Goal: Task Accomplishment & Management: Manage account settings

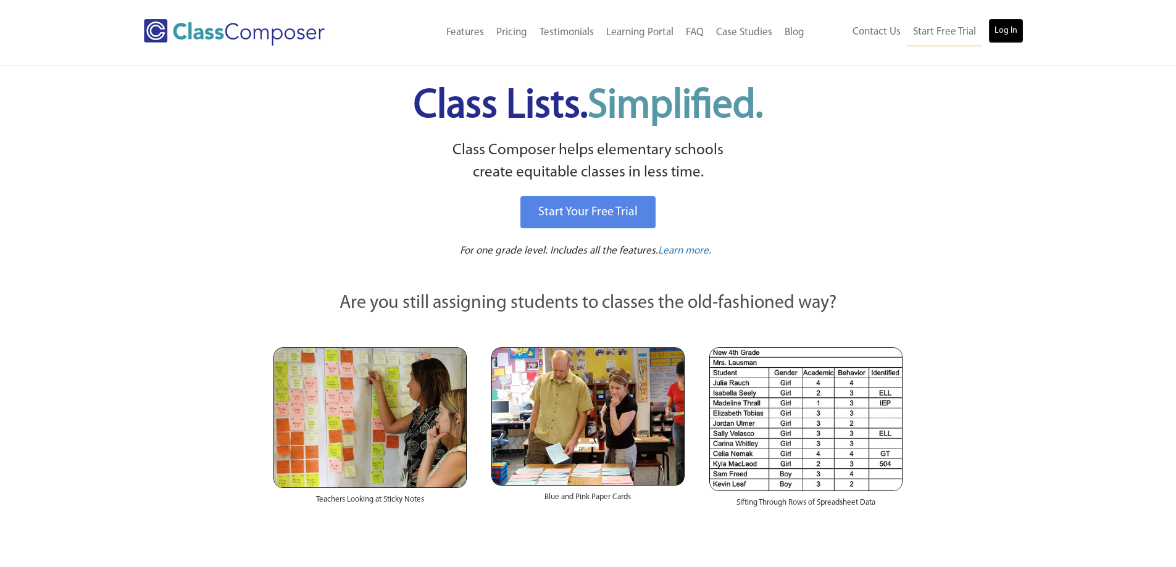
click at [999, 33] on link "Log In" at bounding box center [1005, 31] width 35 height 25
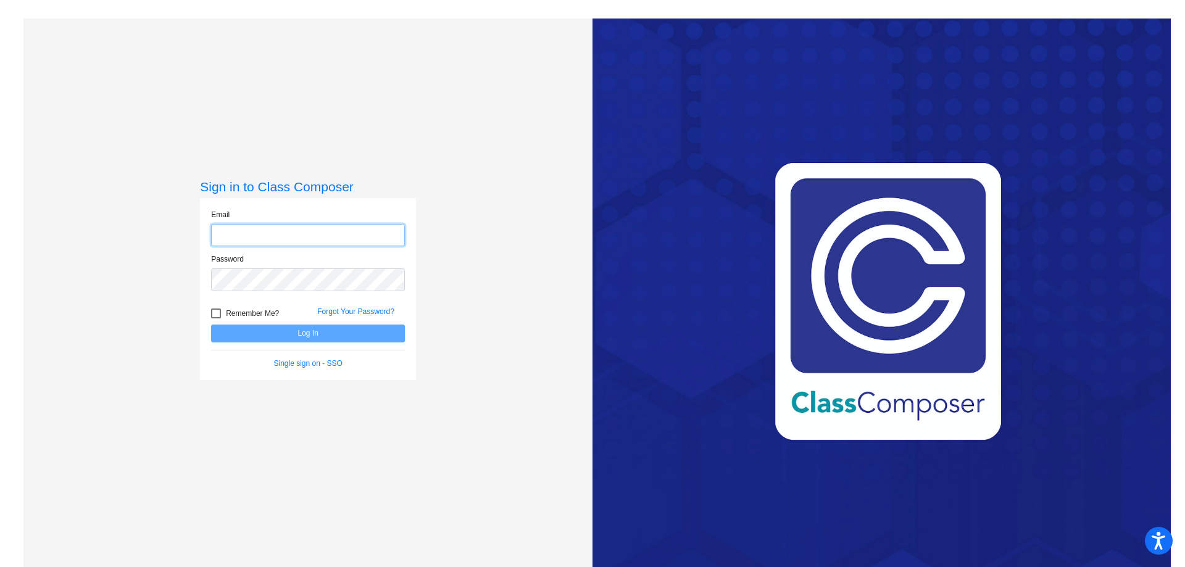
click at [319, 233] on input "email" at bounding box center [308, 235] width 194 height 23
type input "cjwillingham@fpcsk12.com"
click at [348, 335] on button "Log In" at bounding box center [308, 334] width 194 height 18
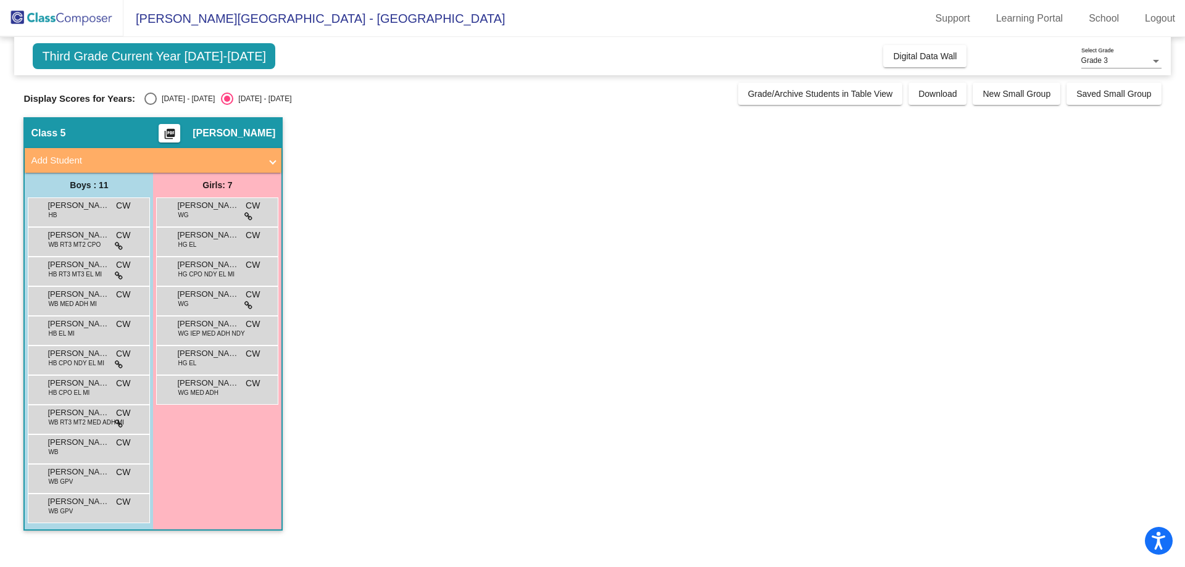
click at [149, 94] on div "Select an option" at bounding box center [150, 99] width 12 height 12
click at [150, 105] on input "2024 - 2025" at bounding box center [150, 105] width 1 height 1
radio input "true"
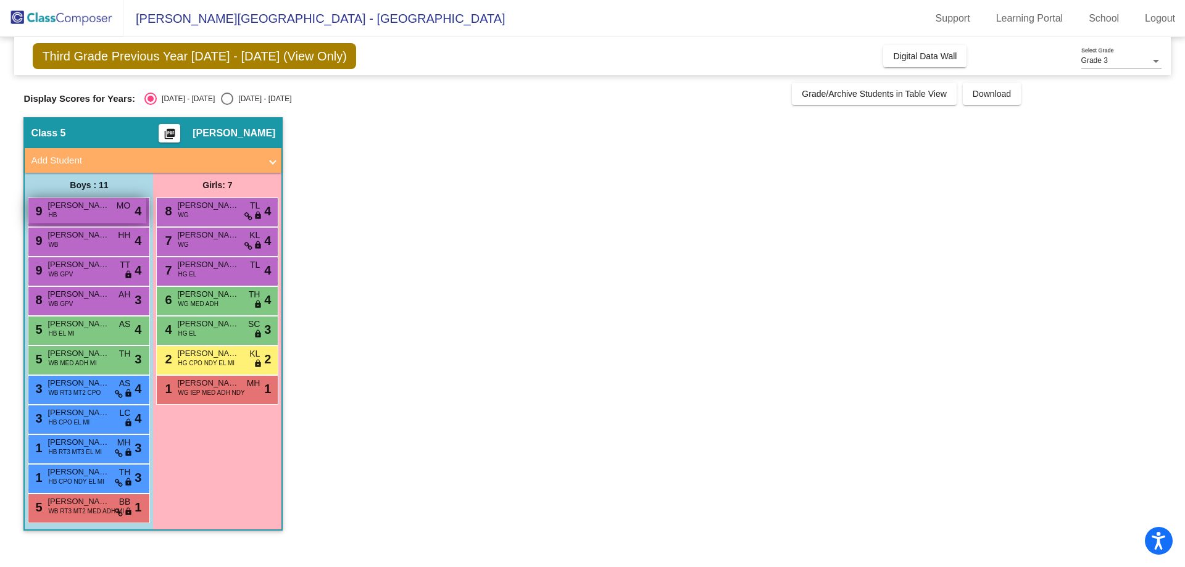
click at [107, 217] on div "9 Christopher Honeycutt HB MO lock do_not_disturb_alt 4" at bounding box center [87, 210] width 118 height 25
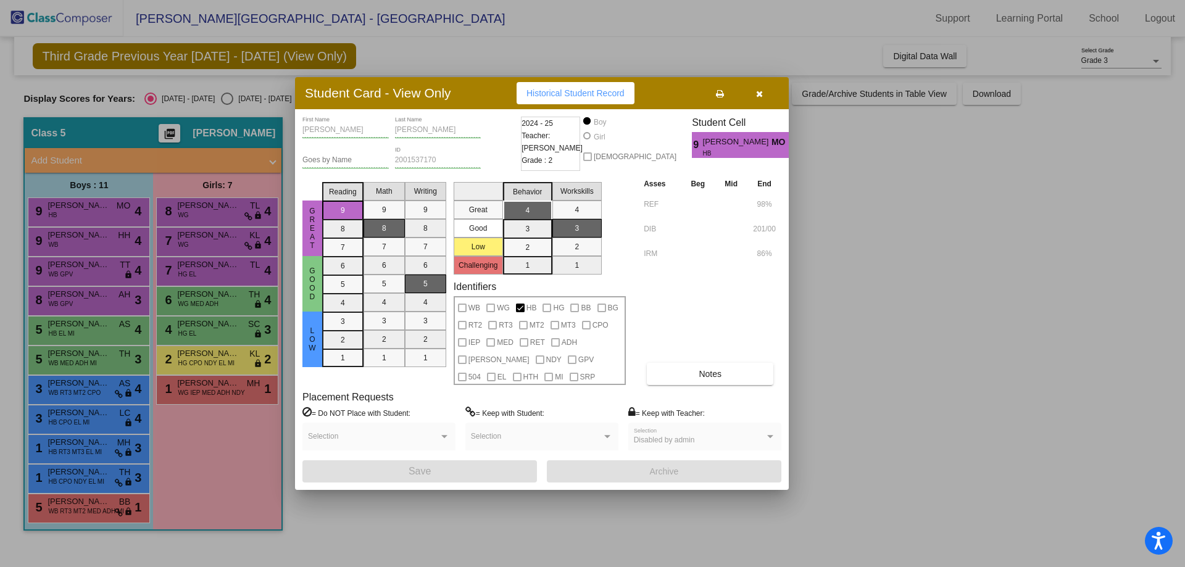
click at [56, 240] on div at bounding box center [592, 283] width 1185 height 567
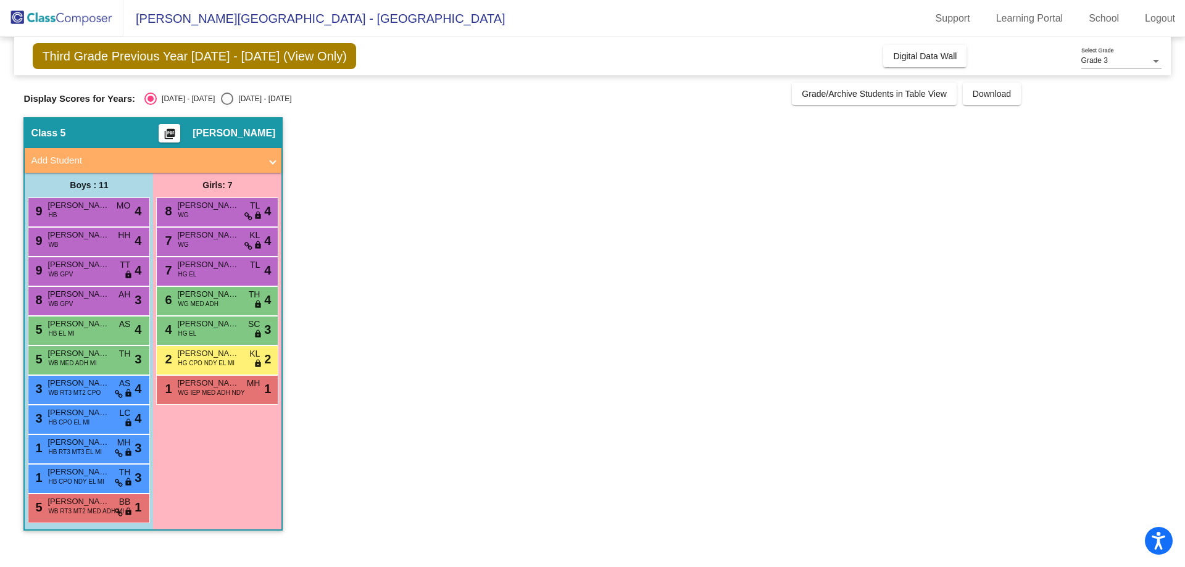
click at [56, 240] on span "Oliver Phillips" at bounding box center [79, 235] width 62 height 12
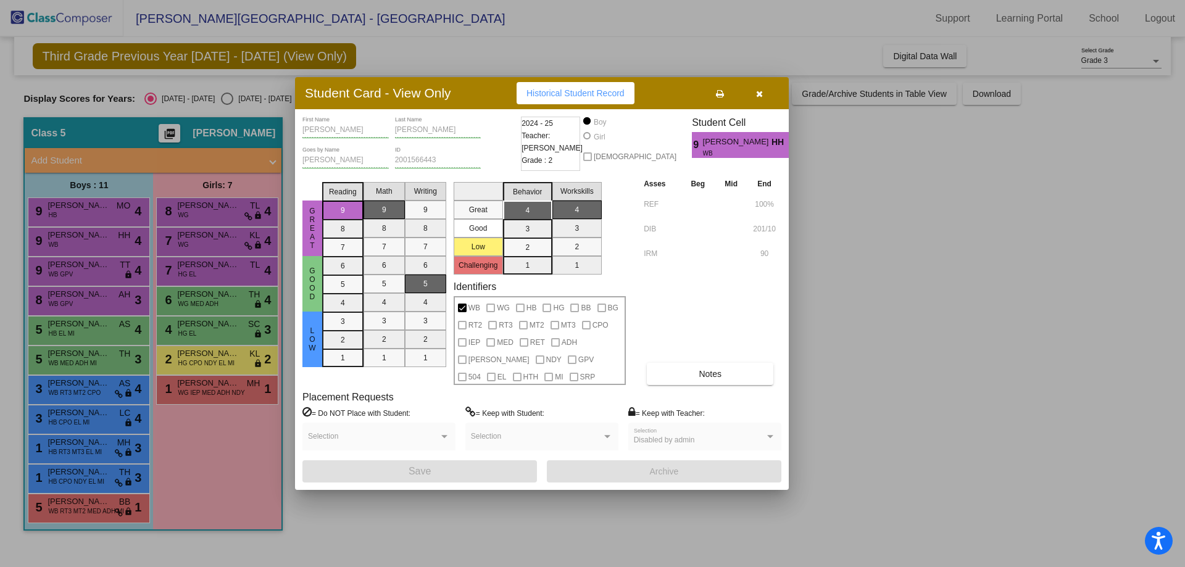
click at [66, 258] on div at bounding box center [592, 283] width 1185 height 567
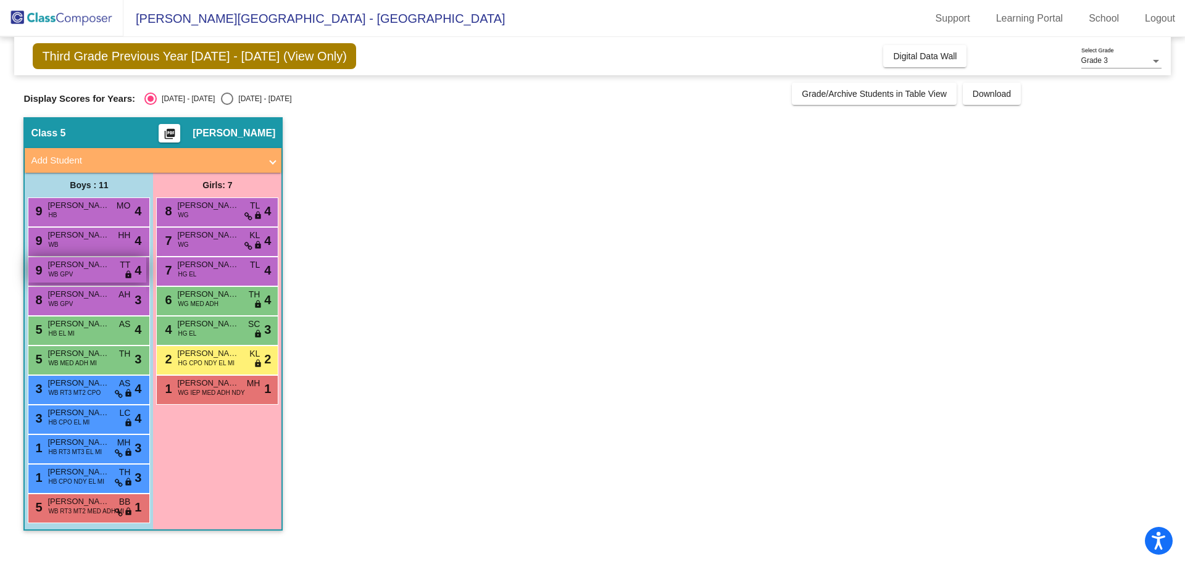
click at [68, 272] on span "WB GPV" at bounding box center [60, 274] width 25 height 9
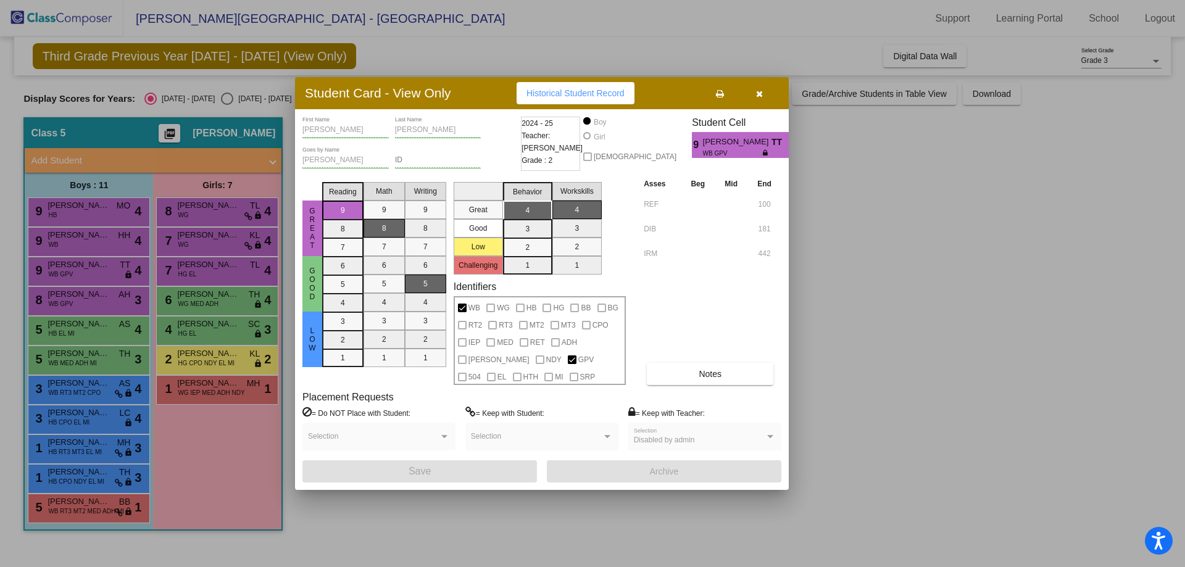
click at [68, 296] on div at bounding box center [592, 283] width 1185 height 567
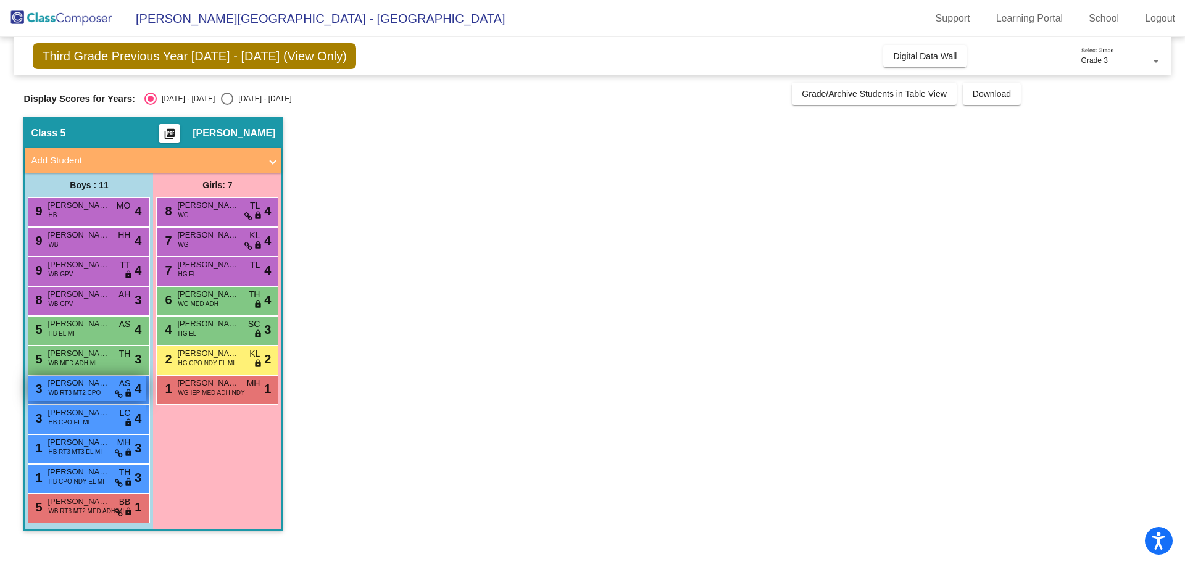
click at [67, 382] on span "Connor Dutton" at bounding box center [79, 383] width 62 height 12
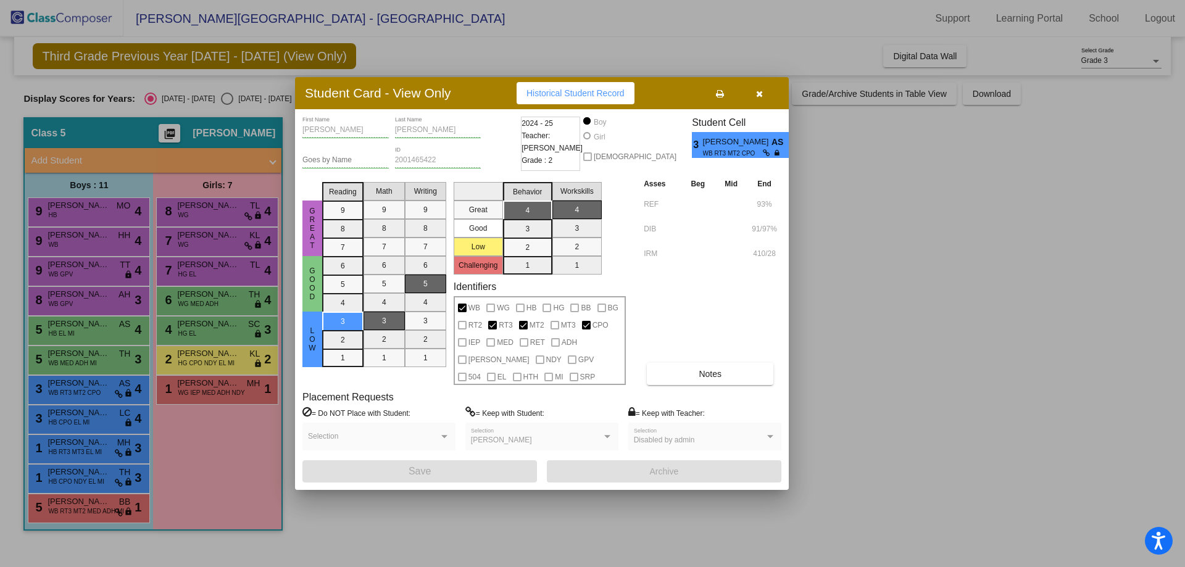
click at [65, 420] on div at bounding box center [592, 283] width 1185 height 567
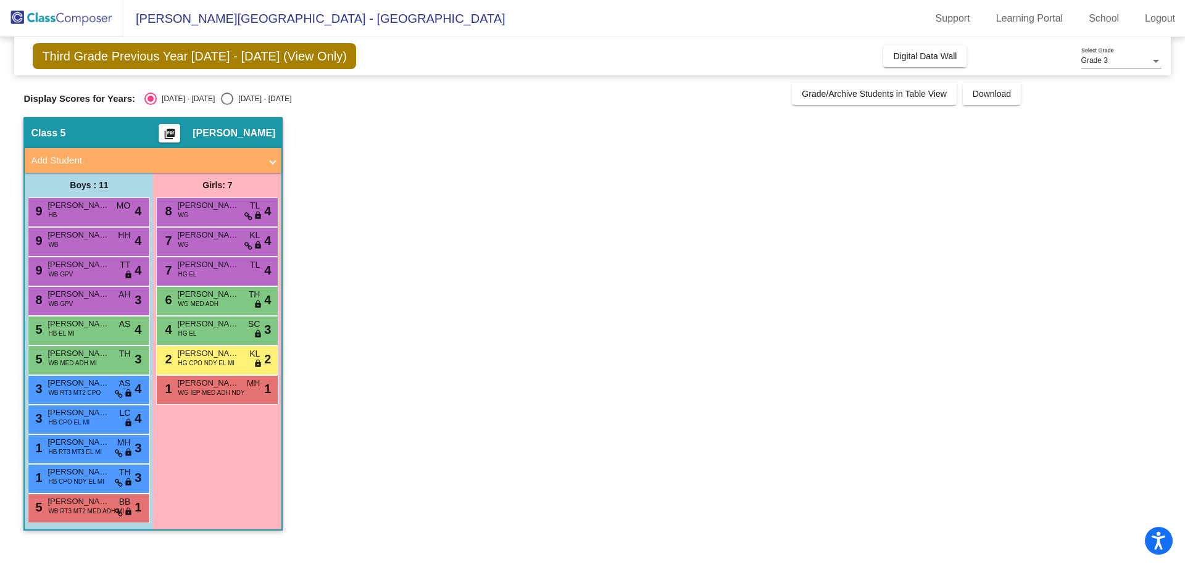
click at [65, 420] on span "HB CPO EL MI" at bounding box center [68, 422] width 41 height 9
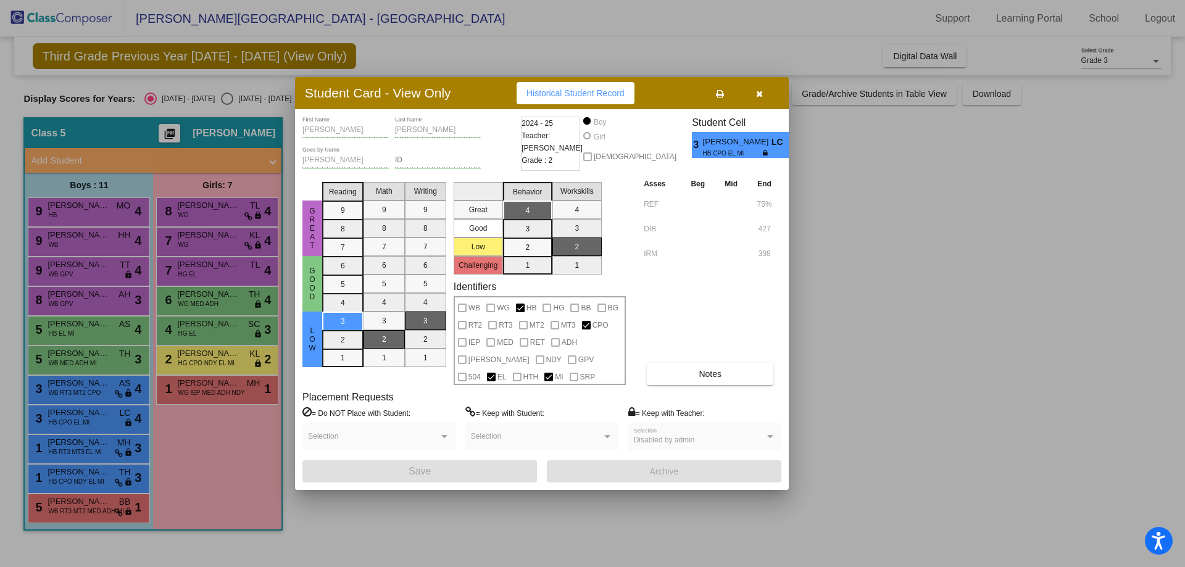
click at [64, 453] on div at bounding box center [592, 283] width 1185 height 567
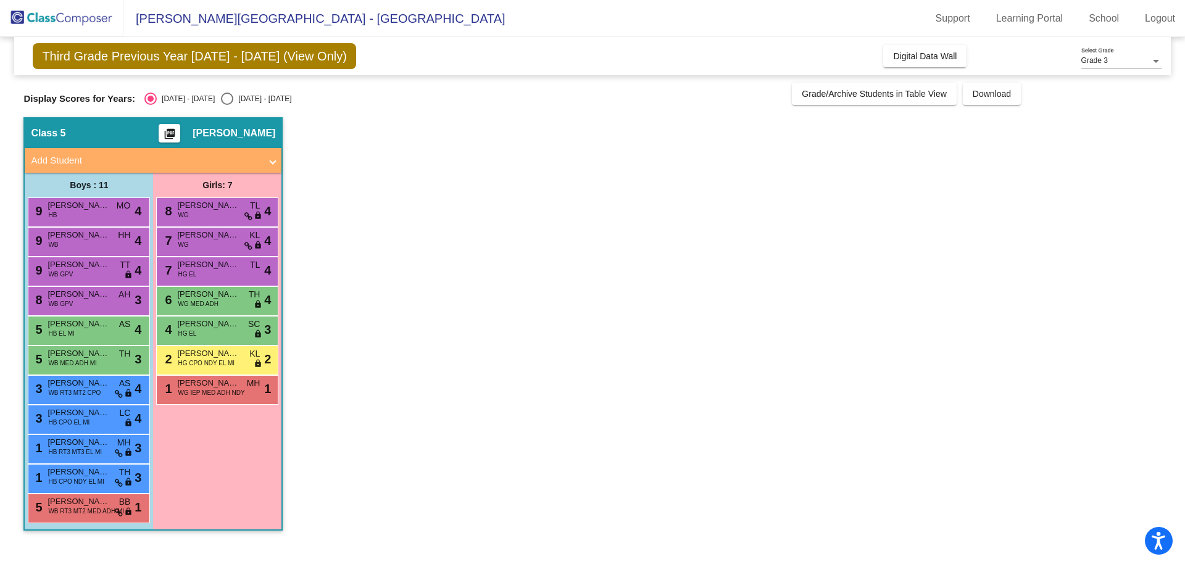
click at [64, 453] on span "HB RT3 MT3 EL MI" at bounding box center [75, 452] width 54 height 9
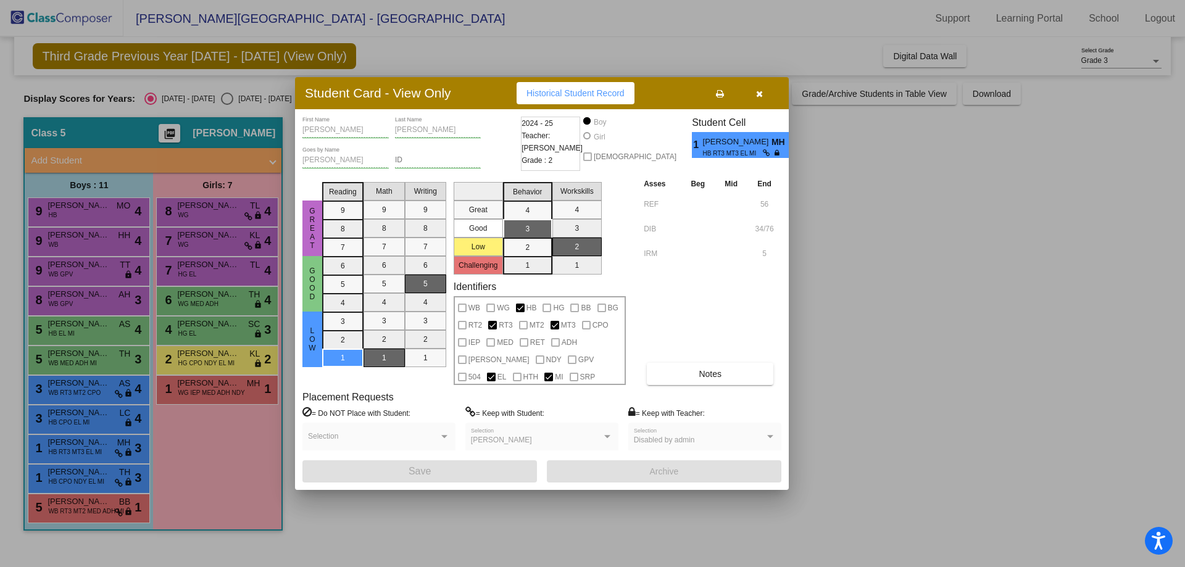
click at [69, 476] on div at bounding box center [592, 283] width 1185 height 567
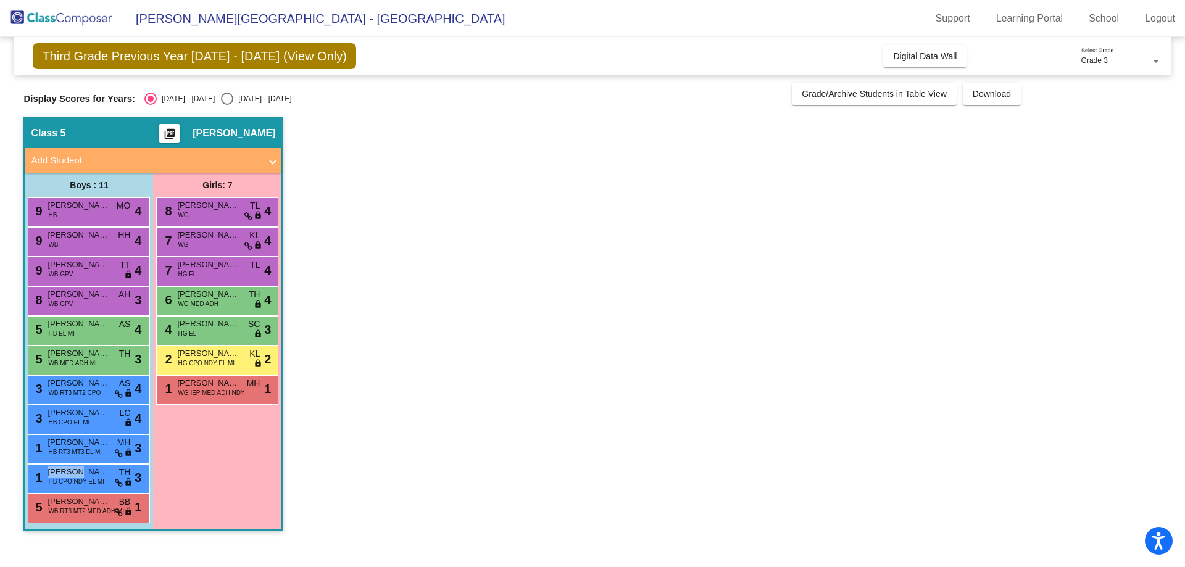
click at [69, 476] on span "Jovani Lopez Pascual" at bounding box center [79, 472] width 62 height 12
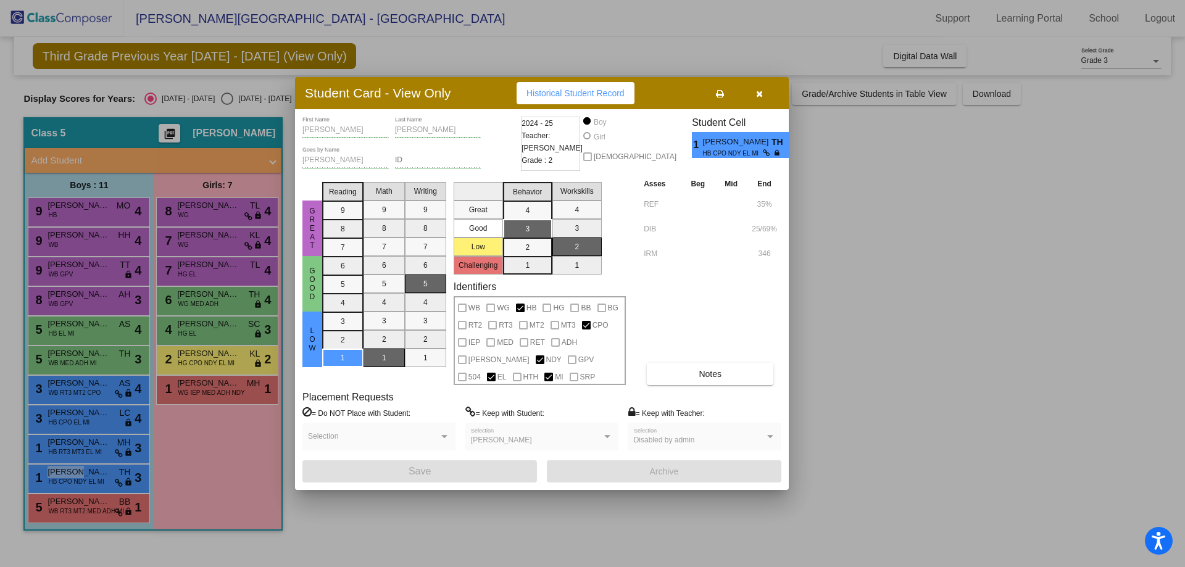
click at [72, 502] on div at bounding box center [592, 283] width 1185 height 567
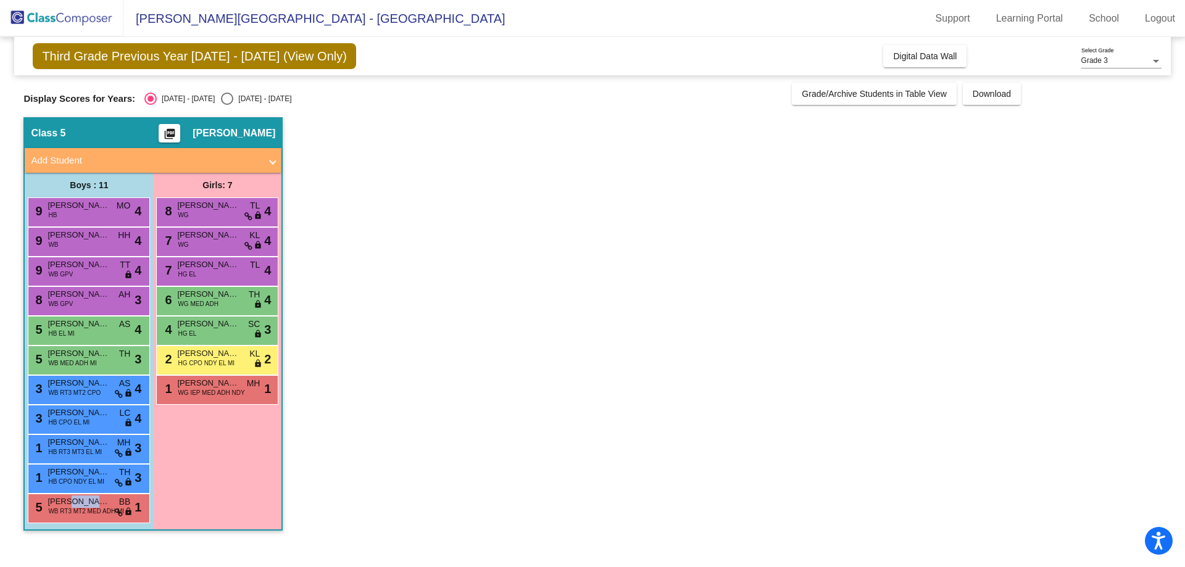
click at [72, 502] on span "Mark Hollaway" at bounding box center [79, 502] width 62 height 12
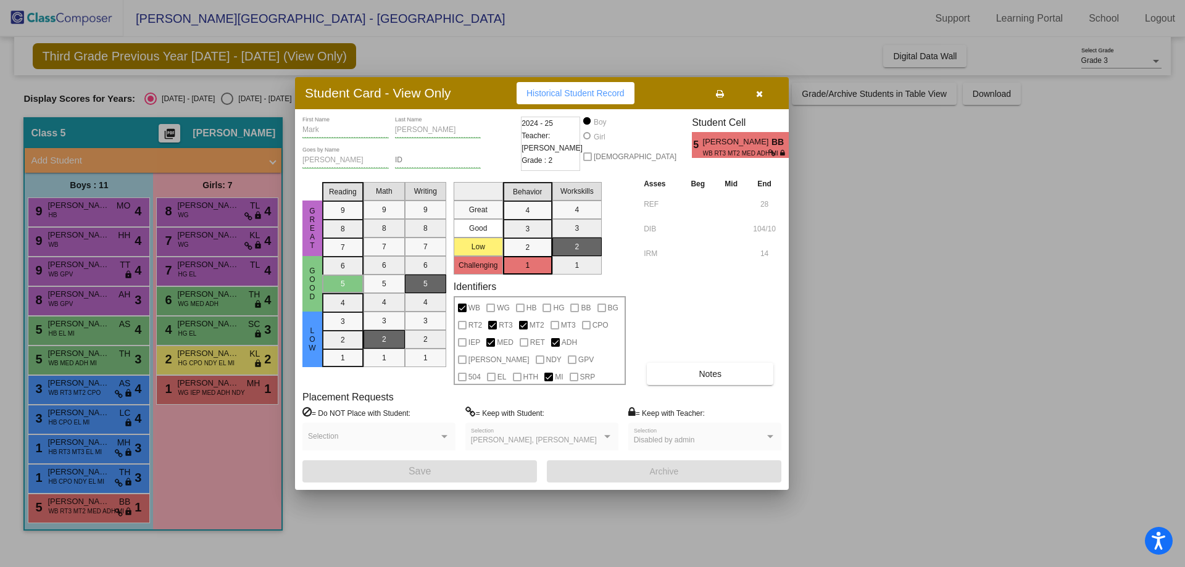
click at [193, 217] on div at bounding box center [592, 283] width 1185 height 567
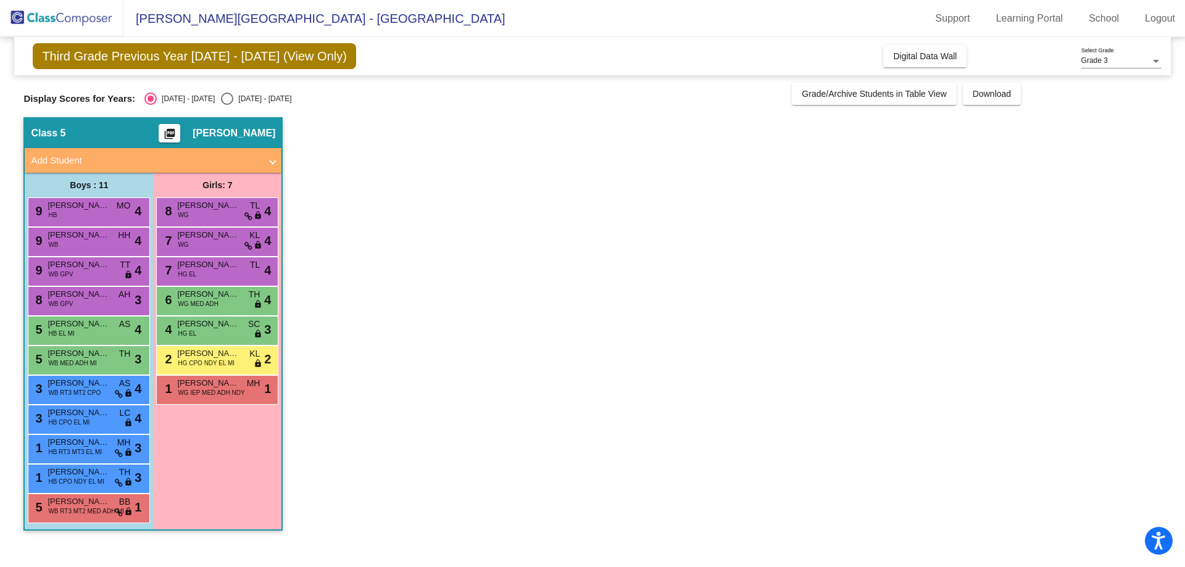
click at [193, 217] on div "8 Blakely Caminiti WG TL lock do_not_disturb_alt 4" at bounding box center [217, 210] width 118 height 25
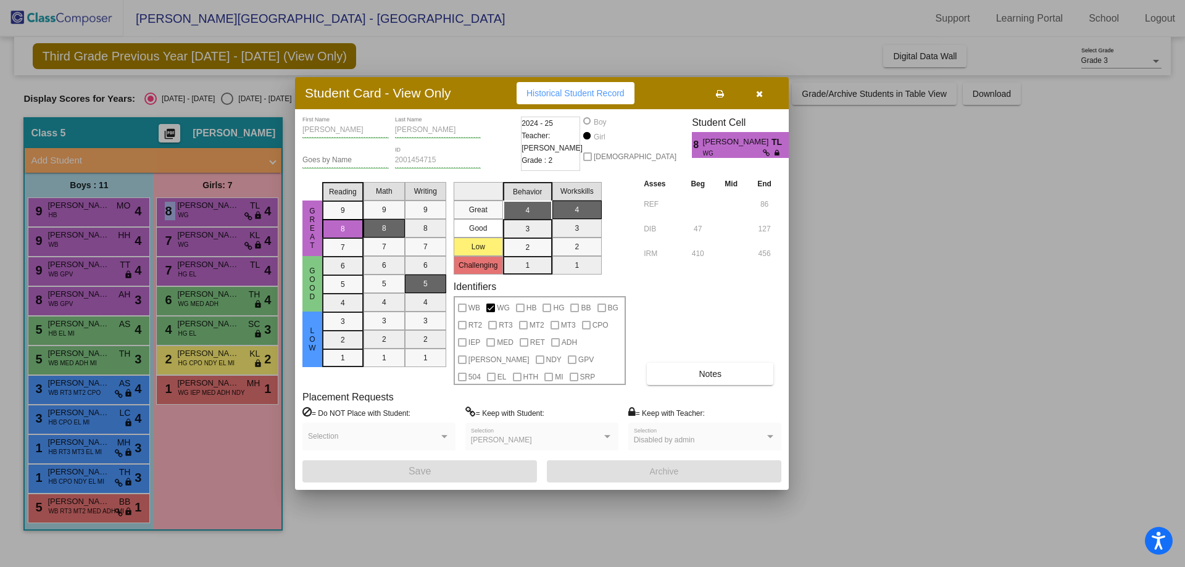
click at [193, 244] on div at bounding box center [592, 283] width 1185 height 567
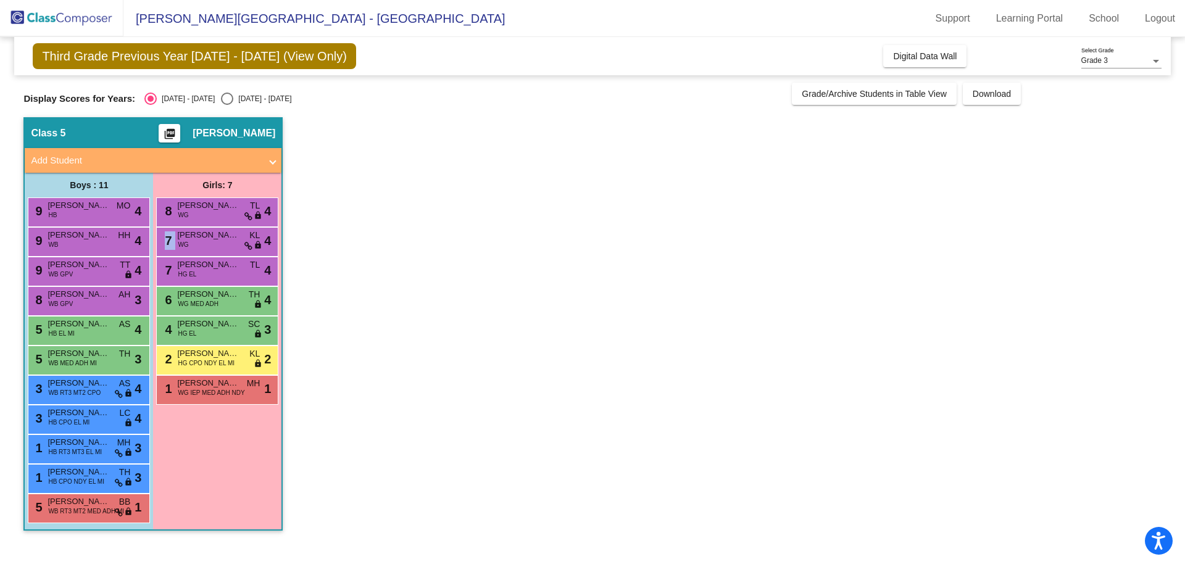
click at [193, 244] on div "7 Aleyah Miller WG KL lock do_not_disturb_alt 4" at bounding box center [217, 240] width 118 height 25
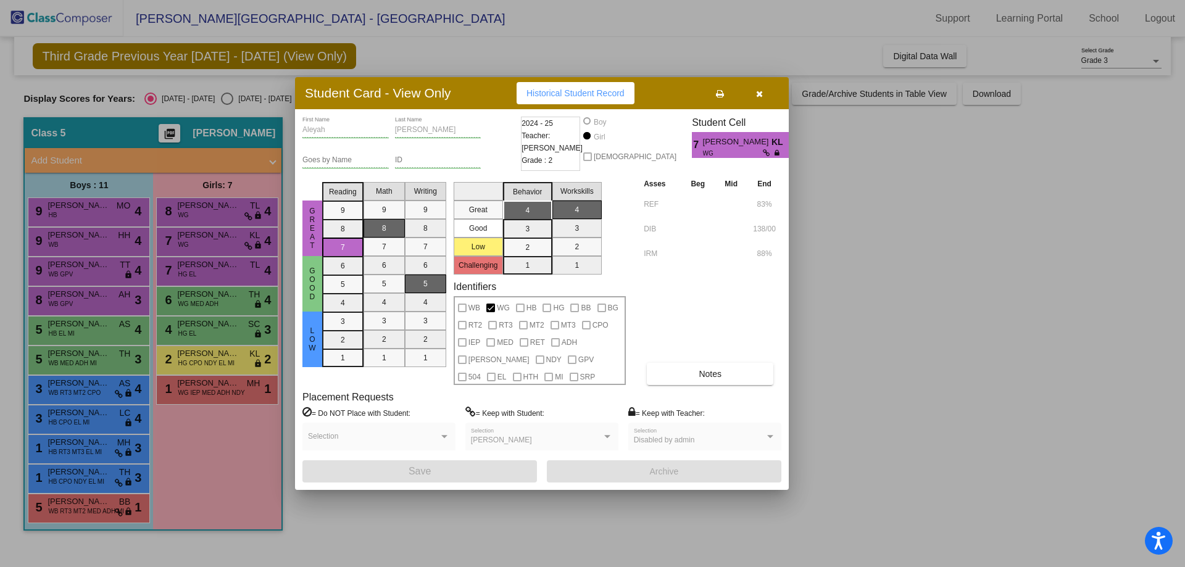
click at [194, 273] on div at bounding box center [592, 283] width 1185 height 567
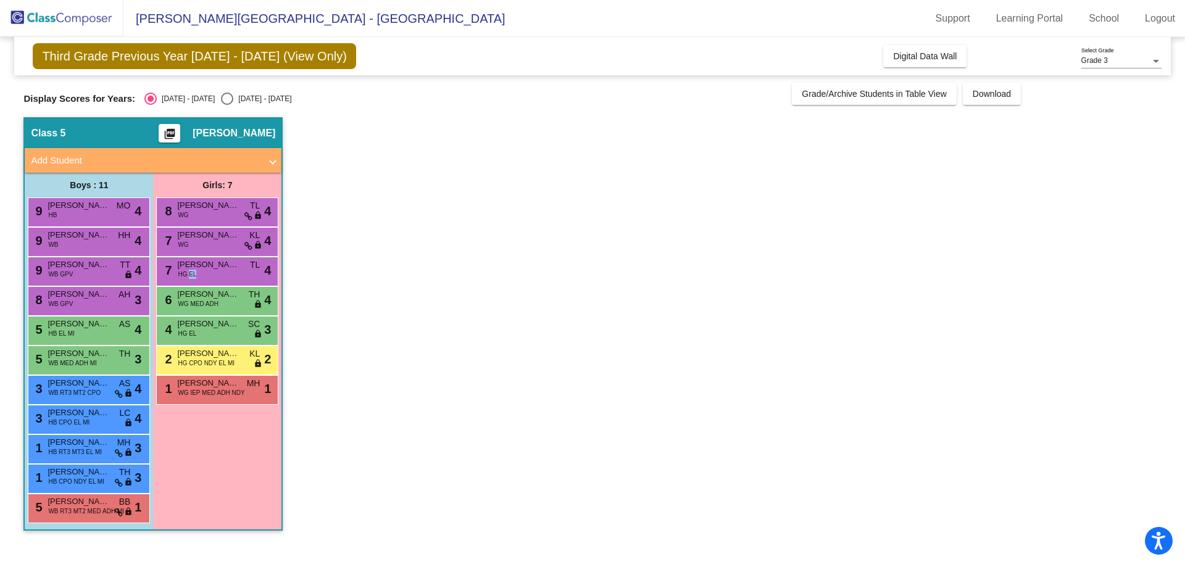
click at [194, 273] on span "HG EL" at bounding box center [187, 274] width 19 height 9
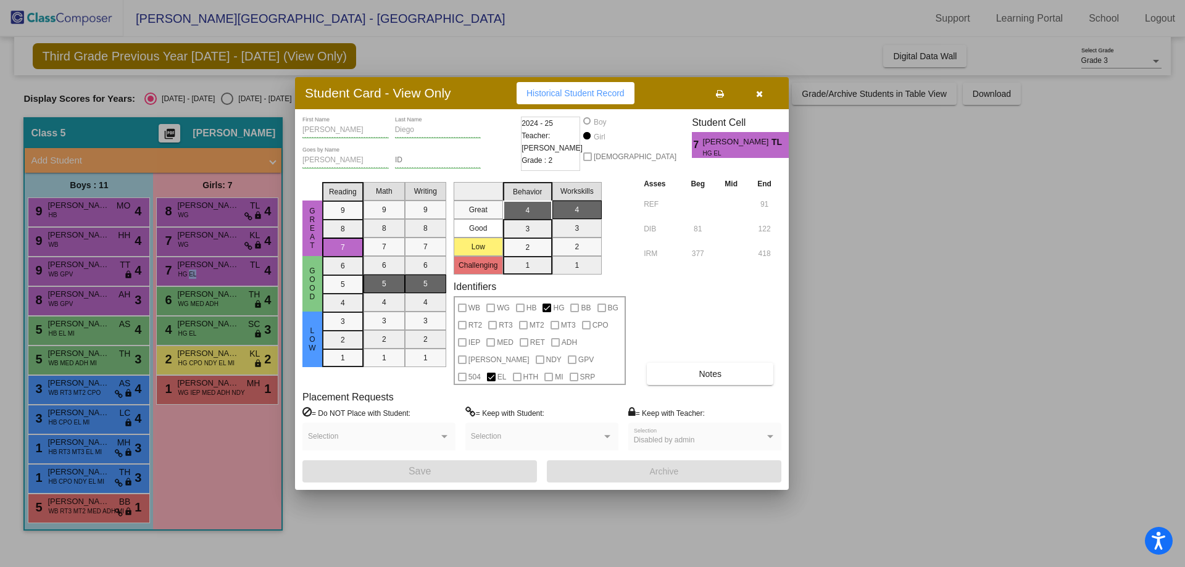
click at [185, 299] on div at bounding box center [592, 283] width 1185 height 567
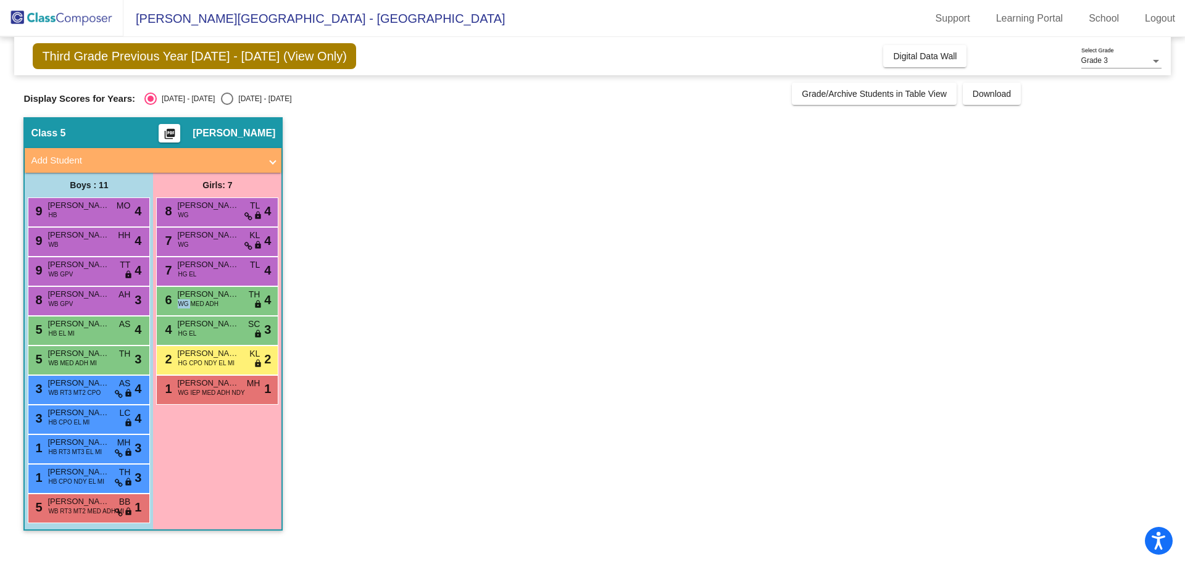
click at [185, 299] on span "WG MED ADH" at bounding box center [198, 303] width 41 height 9
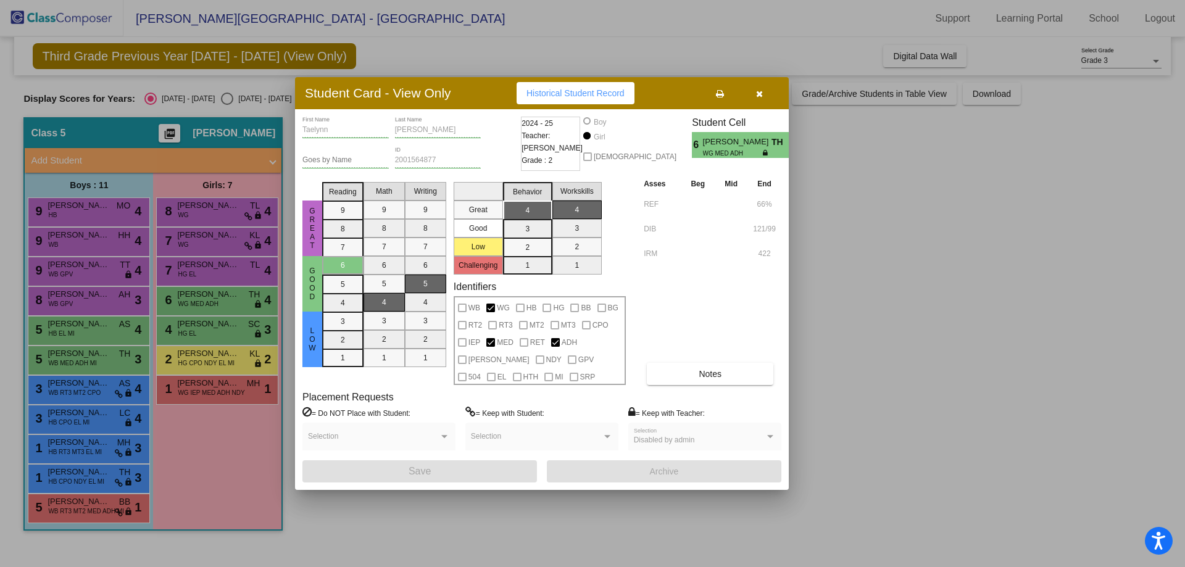
click at [185, 327] on div at bounding box center [592, 283] width 1185 height 567
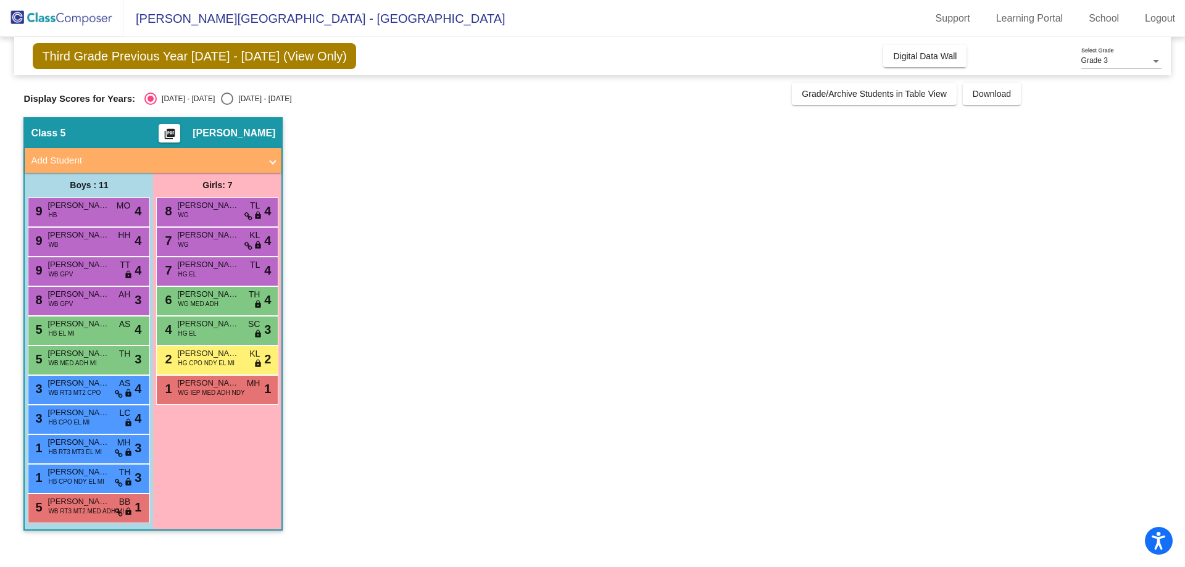
click at [185, 327] on span "Andrea Diego" at bounding box center [208, 324] width 62 height 12
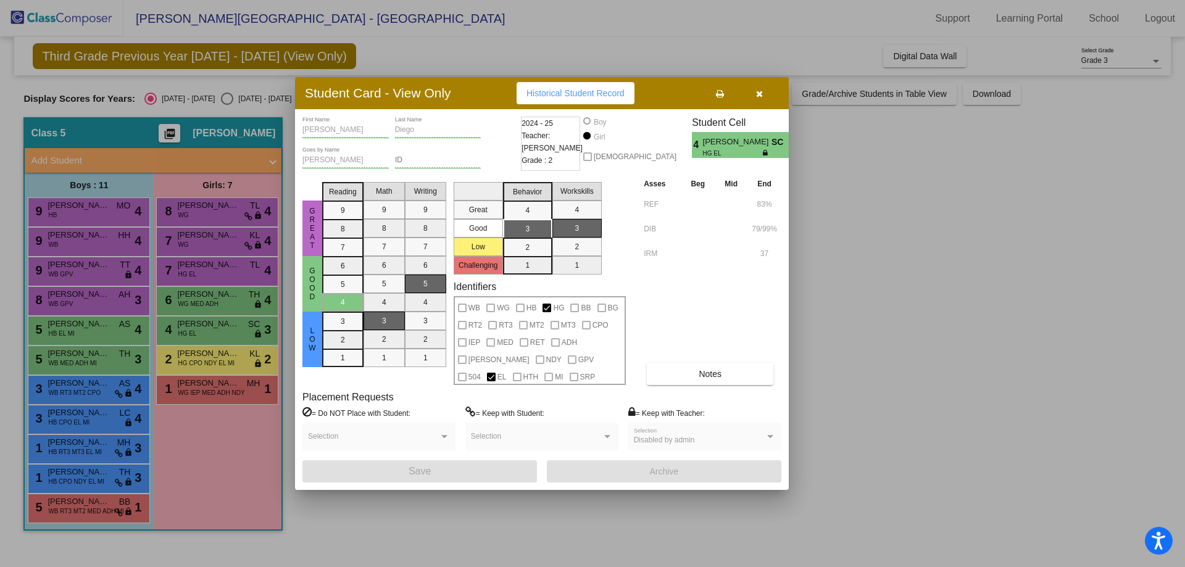
click at [185, 347] on div at bounding box center [592, 283] width 1185 height 567
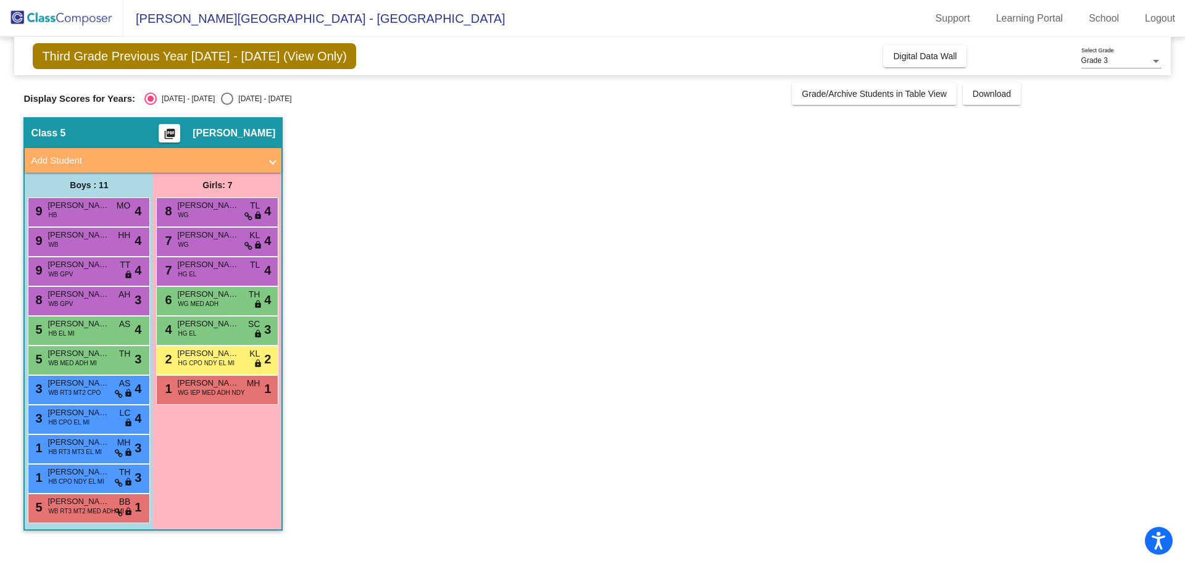
click at [185, 347] on div "2 Andrea Jose Francisco HG CPO NDY EL MI KL lock do_not_disturb_alt 2" at bounding box center [217, 358] width 118 height 25
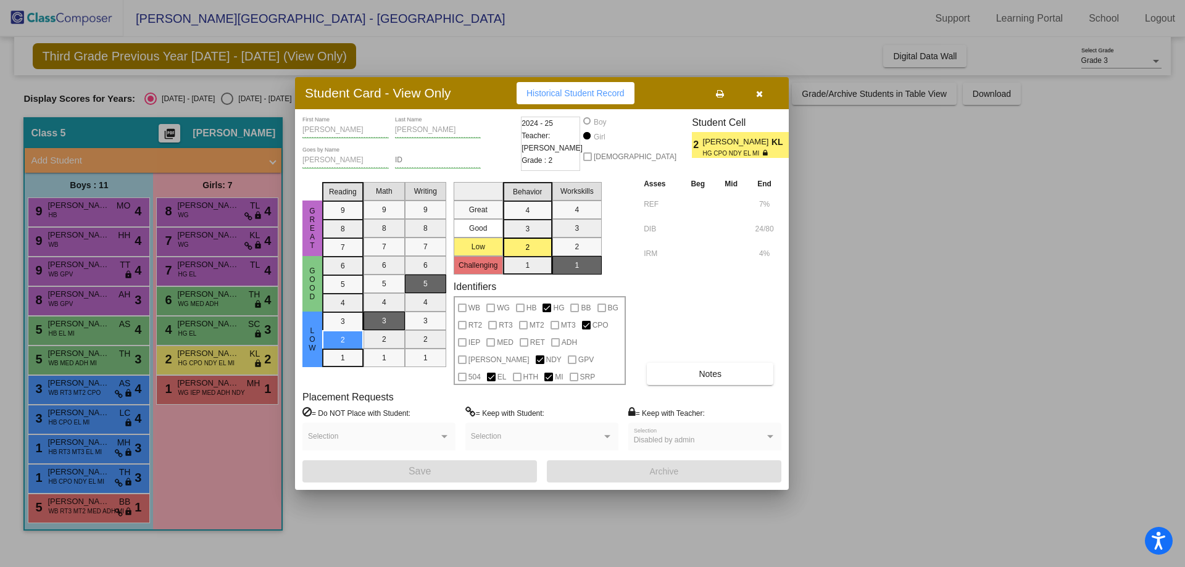
click at [188, 384] on div at bounding box center [592, 283] width 1185 height 567
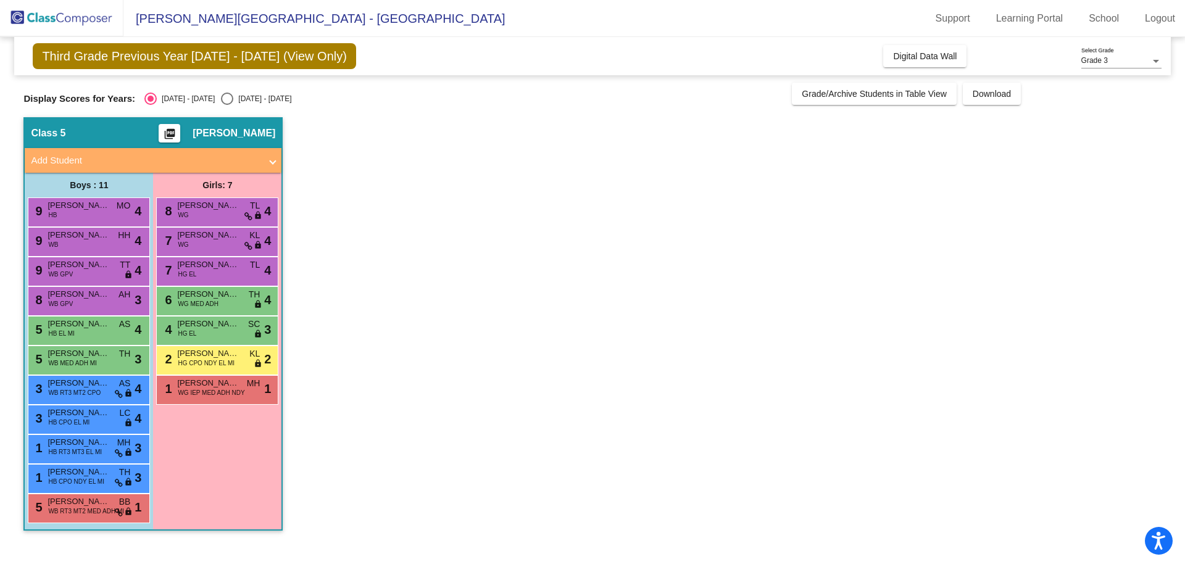
click at [188, 384] on span "Brailyn Tollison" at bounding box center [208, 383] width 62 height 12
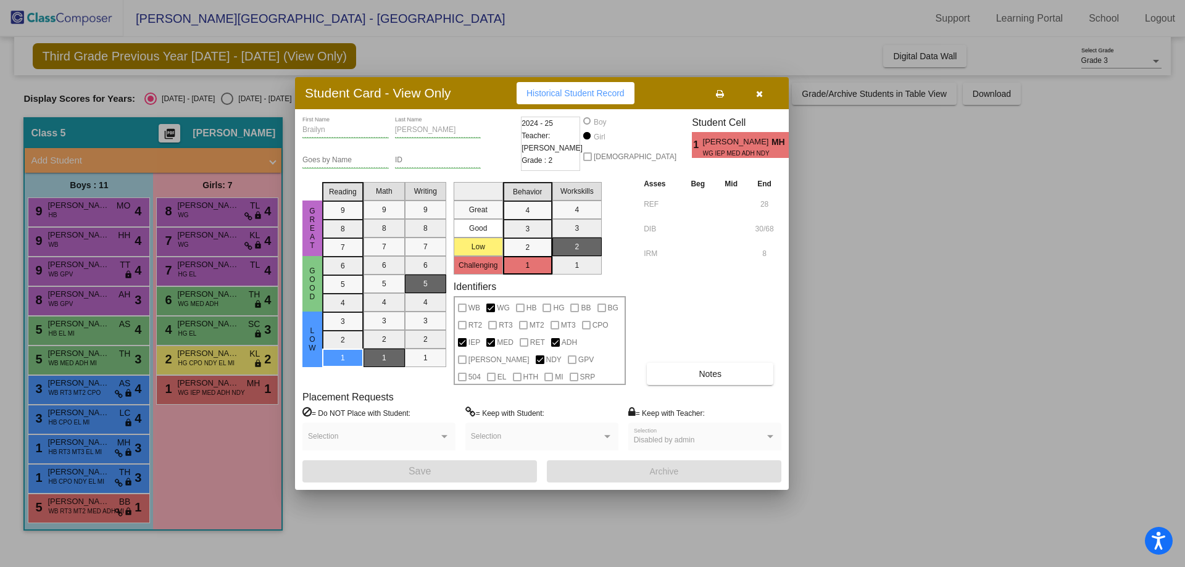
click at [880, 340] on div at bounding box center [592, 283] width 1185 height 567
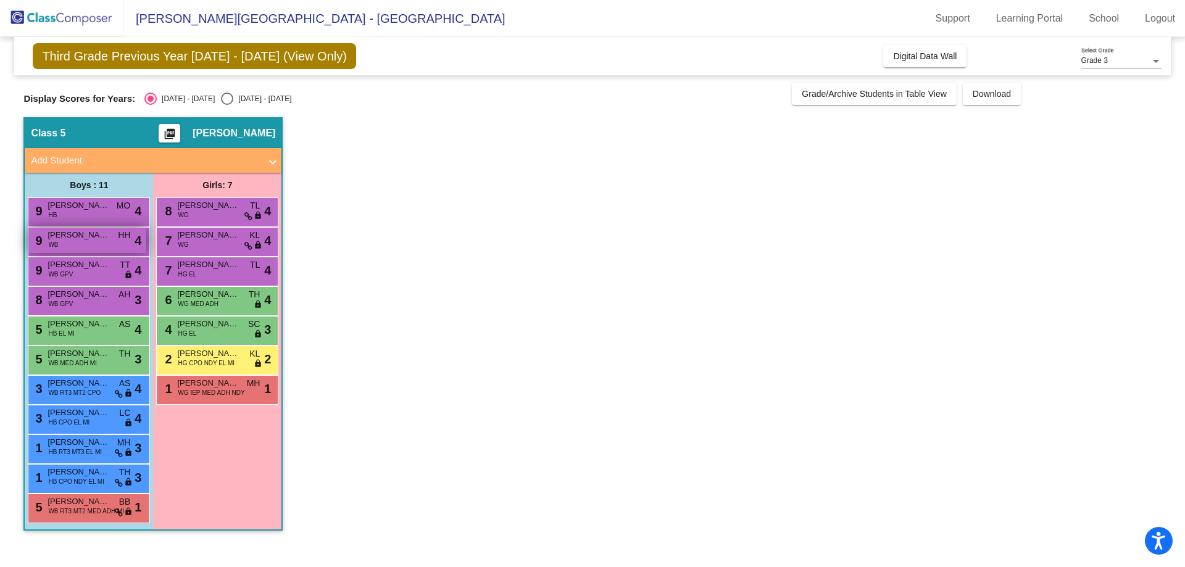
click at [63, 246] on div "9 Oliver Phillips WB HH lock do_not_disturb_alt 4" at bounding box center [87, 240] width 118 height 25
